Goal: Information Seeking & Learning: Learn about a topic

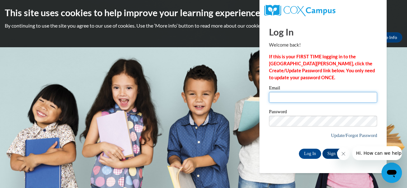
type input "huffman.cynthia.d@muscogee.k12.ga.us"
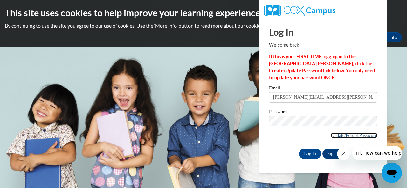
click at [361, 135] on link "Update/Forgot Password" at bounding box center [354, 135] width 46 height 5
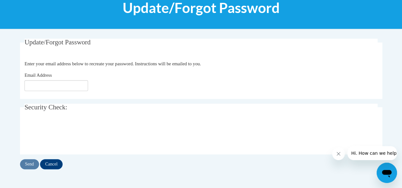
scroll to position [91, 0]
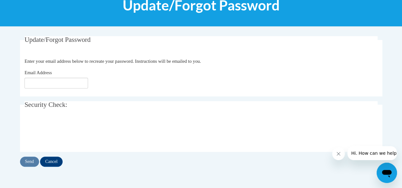
click at [55, 74] on label "Email Address" at bounding box center [42, 72] width 37 height 7
click at [55, 78] on input "Email Address" at bounding box center [56, 83] width 64 height 11
type input "u"
type input "huffman.cynthia.d@muscogee.k12.ga.us"
click at [28, 163] on input "Send" at bounding box center [29, 162] width 19 height 10
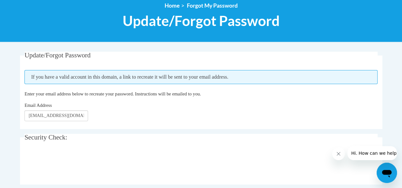
scroll to position [86, 0]
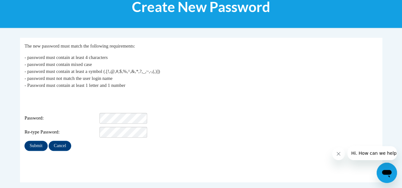
scroll to position [104, 0]
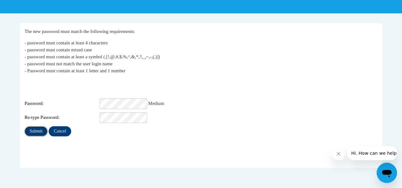
click at [35, 126] on input "Submit" at bounding box center [35, 131] width 23 height 10
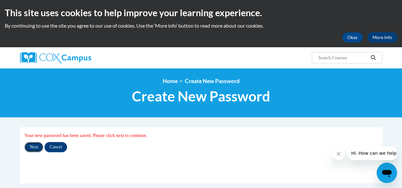
click at [35, 149] on input "Next" at bounding box center [33, 147] width 19 height 10
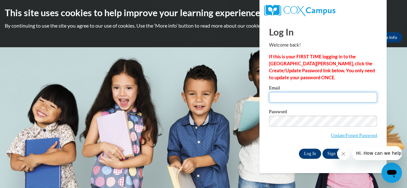
type input "huffman.cynthia.d@muscogee.k12.ga.us"
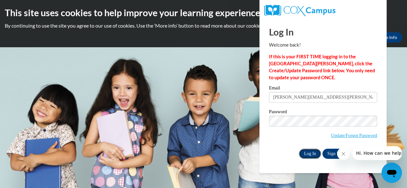
click at [310, 153] on input "Log In" at bounding box center [310, 154] width 22 height 10
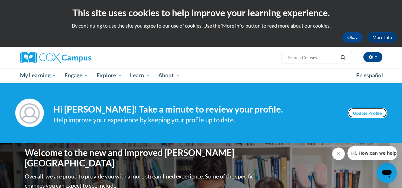
click at [372, 112] on link "Update Profile" at bounding box center [367, 113] width 39 height 10
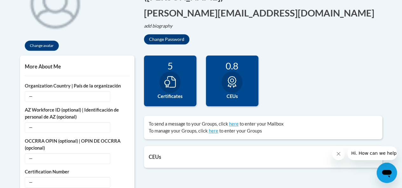
scroll to position [179, 0]
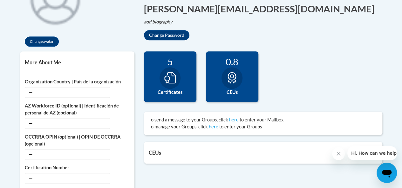
click at [169, 78] on icon at bounding box center [169, 77] width 11 height 11
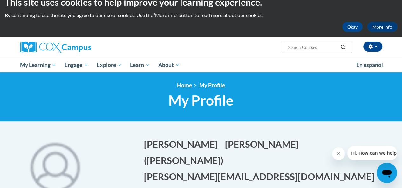
scroll to position [10, 0]
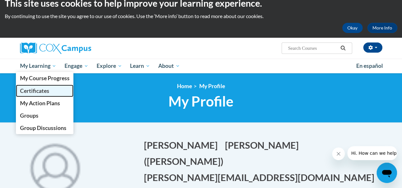
click at [34, 89] on span "Certificates" at bounding box center [34, 91] width 29 height 7
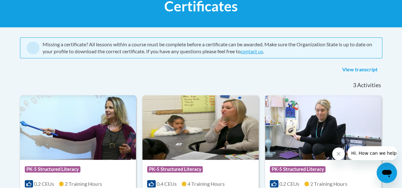
scroll to position [102, 0]
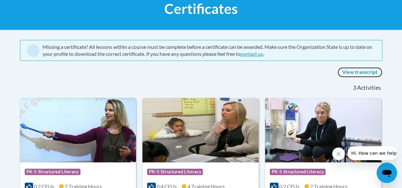
click at [365, 72] on link "View transcript" at bounding box center [359, 72] width 45 height 10
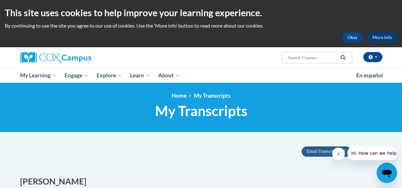
click at [296, 61] on input "Search..." at bounding box center [312, 58] width 51 height 8
type input "emergent literacy part 1"
click at [343, 57] on icon "Search" at bounding box center [343, 57] width 6 height 5
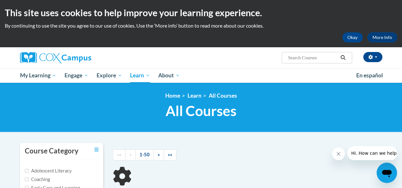
type input "emergent literacy part 1"
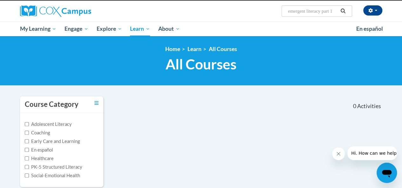
scroll to position [42, 0]
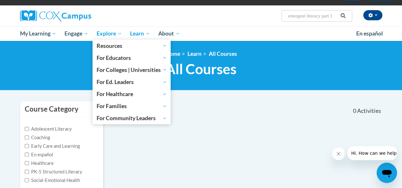
click at [104, 33] on span "Explore" at bounding box center [109, 34] width 25 height 8
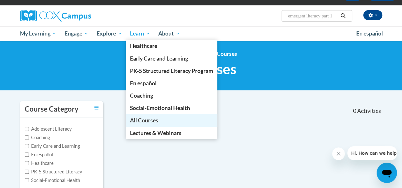
click at [142, 119] on span "All Courses" at bounding box center [144, 120] width 28 height 7
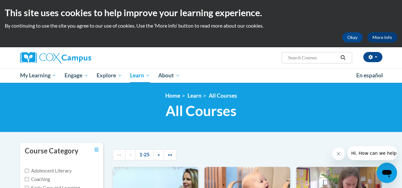
click at [323, 58] on input "Search..." at bounding box center [312, 58] width 51 height 8
type input "emergent literacy part 1"
click at [344, 60] on icon "Search" at bounding box center [343, 57] width 6 height 5
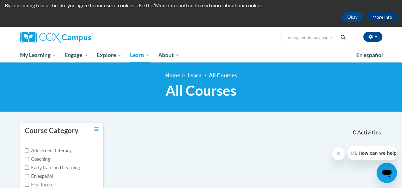
scroll to position [18, 0]
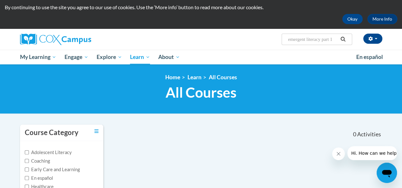
drag, startPoint x: 339, startPoint y: 38, endPoint x: 264, endPoint y: 42, distance: 74.8
click at [264, 42] on div "[PERSON_NAME] ([GEOGRAPHIC_DATA]/New_York UTC-04:00) My Profile Inbox Group Das…" at bounding box center [263, 37] width 248 height 16
click at [317, 42] on input "emergent literacy part 1" at bounding box center [312, 40] width 51 height 8
type input "emeracy part 1"
drag, startPoint x: 325, startPoint y: 41, endPoint x: 264, endPoint y: 49, distance: 62.1
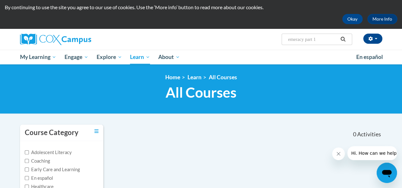
click at [264, 49] on div "[PERSON_NAME] ([GEOGRAPHIC_DATA]/New_York UTC-04:00) My Profile Inbox Group Das…" at bounding box center [201, 39] width 372 height 21
type input "connecting the dots for dual"
click at [342, 41] on icon "Search" at bounding box center [343, 39] width 6 height 5
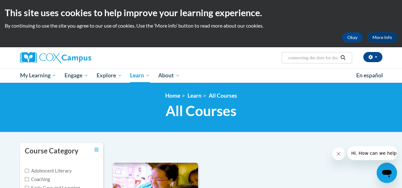
drag, startPoint x: 333, startPoint y: 58, endPoint x: 260, endPoint y: 53, distance: 73.5
click at [260, 53] on div "Cynthia Huffman (America/New_York UTC-04:00) My Profile Inbox Groups Hub My Tra…" at bounding box center [263, 55] width 248 height 16
click at [314, 59] on input "r dua" at bounding box center [312, 58] width 51 height 8
type input "r"
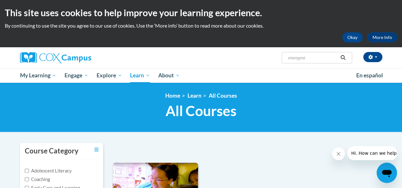
type input "emergent"
click at [345, 58] on icon "Search" at bounding box center [343, 57] width 6 height 5
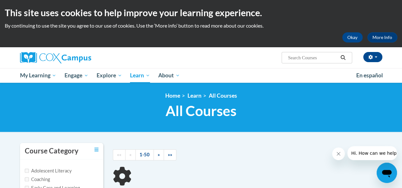
type input "emergent"
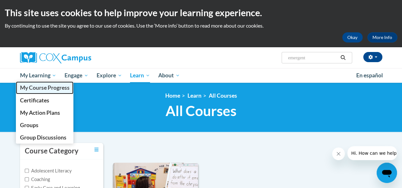
click at [34, 90] on span "My Course Progress" at bounding box center [45, 88] width 50 height 7
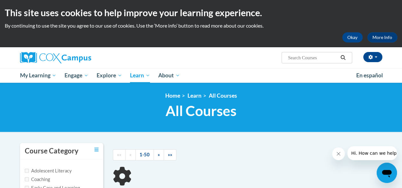
type input "emergent"
